Goal: Task Accomplishment & Management: Use online tool/utility

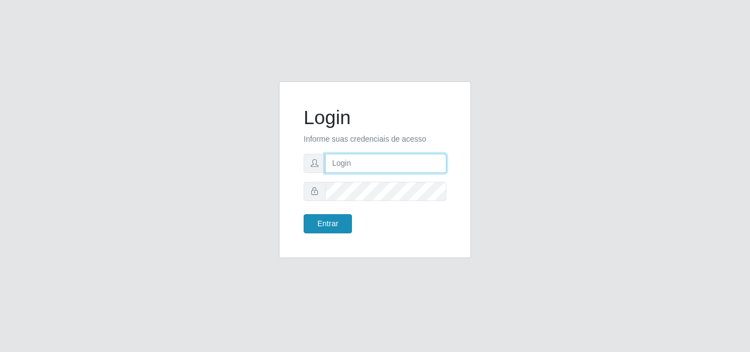
type input "[EMAIL_ADDRESS][DOMAIN_NAME]"
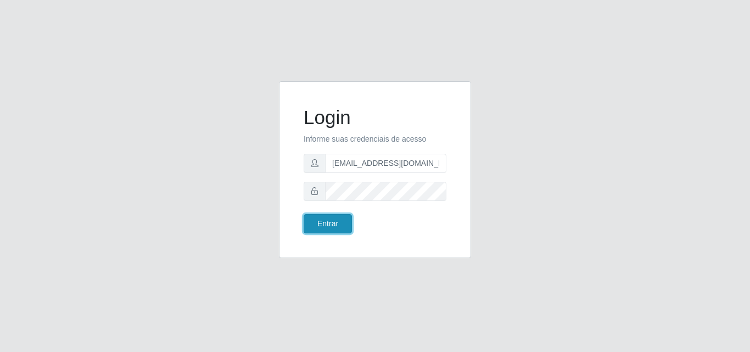
click at [341, 227] on button "Entrar" at bounding box center [328, 223] width 48 height 19
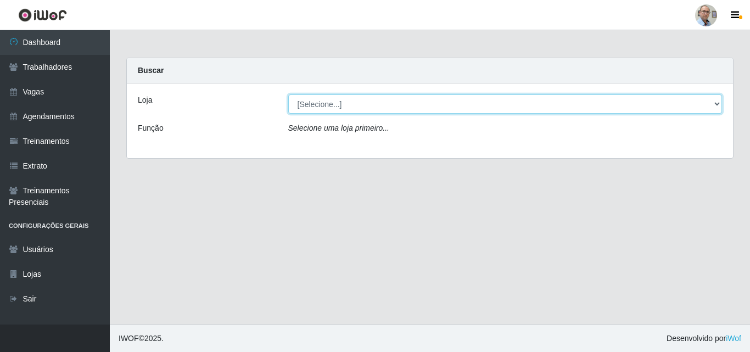
click at [694, 101] on select "[Selecione...] Mar Vermelho - Loja 04" at bounding box center [505, 103] width 434 height 19
select select "251"
click at [288, 94] on select "[Selecione...] Mar Vermelho - Loja 04" at bounding box center [505, 103] width 434 height 19
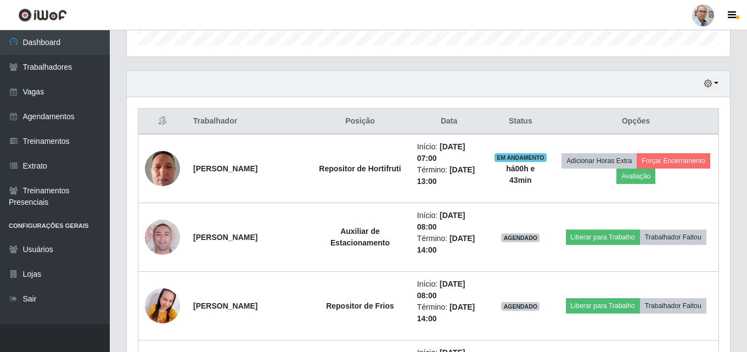
scroll to position [439, 0]
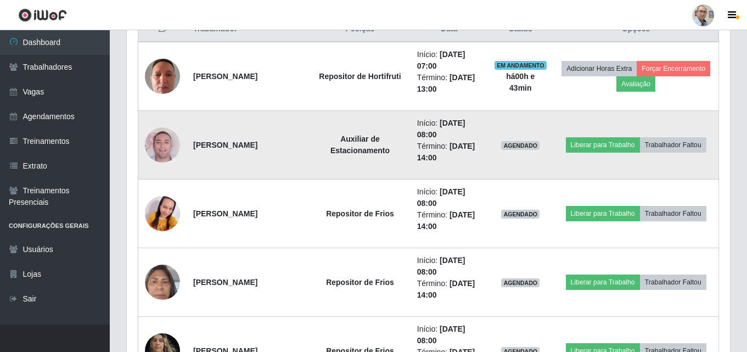
click at [164, 154] on img at bounding box center [162, 145] width 35 height 63
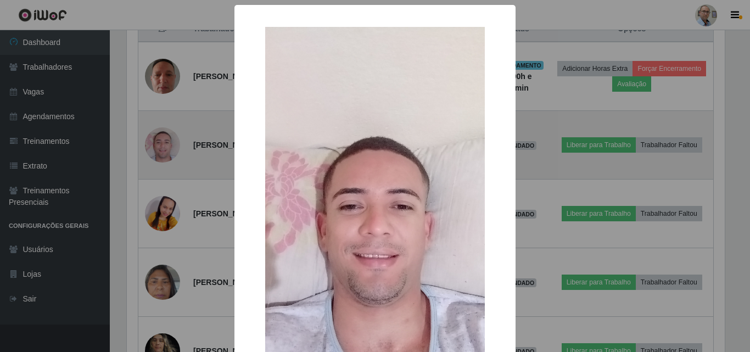
click at [164, 154] on div "× OK Cancel" at bounding box center [375, 176] width 750 height 352
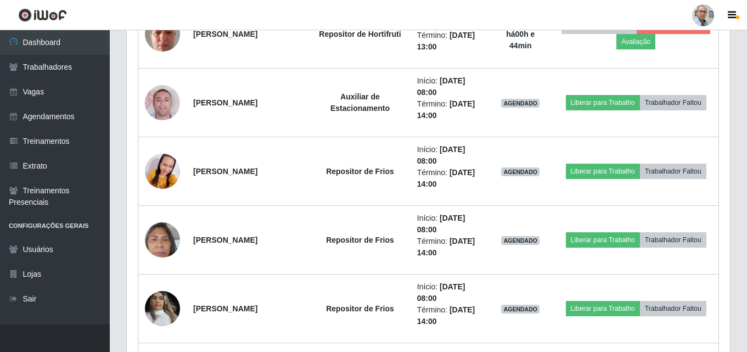
scroll to position [415, 0]
